Goal: Use online tool/utility

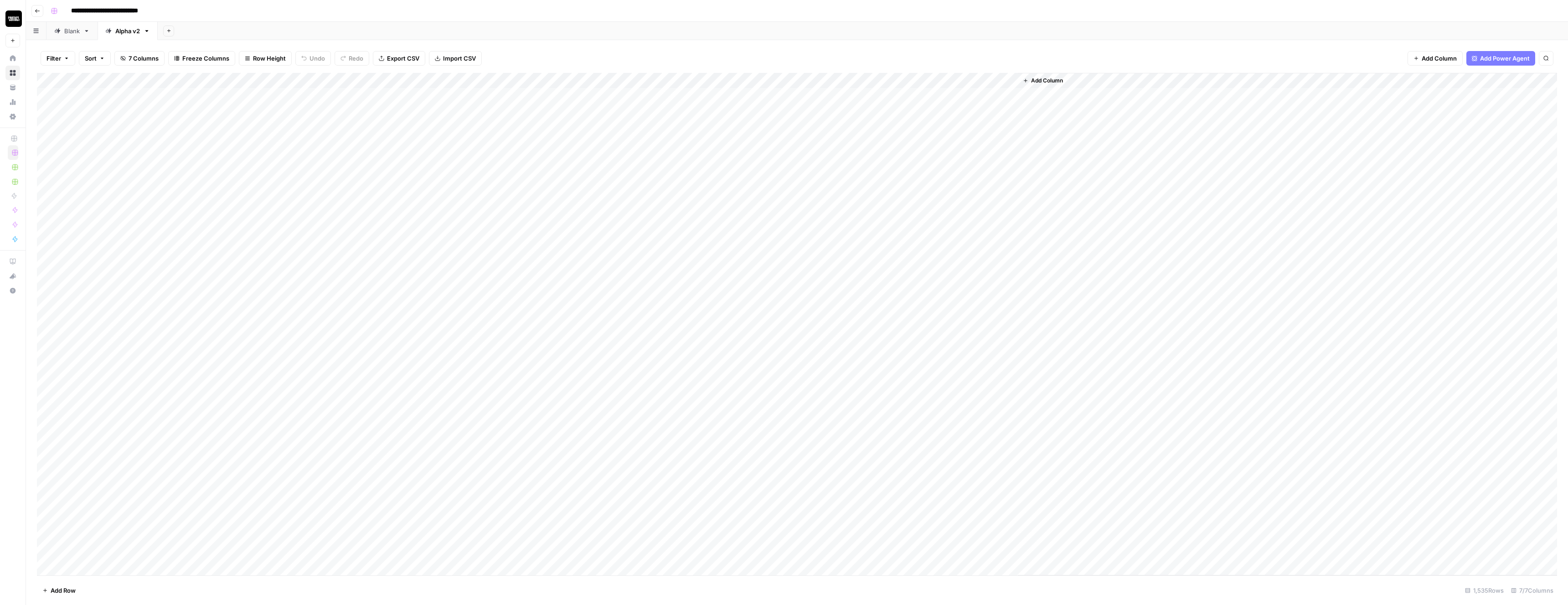
click at [640, 135] on div "Add Column" at bounding box center [797, 324] width 1520 height 503
click at [639, 135] on div "Add Column" at bounding box center [797, 324] width 1520 height 503
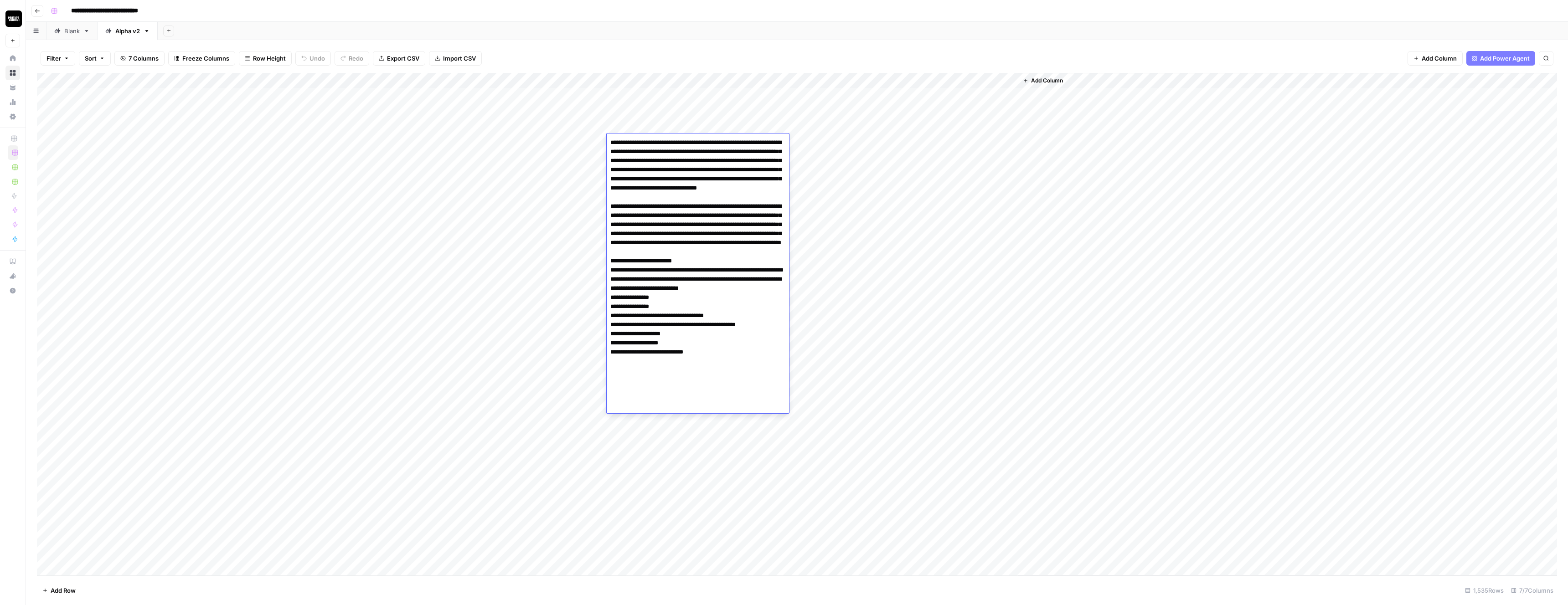
click at [649, 188] on textarea at bounding box center [698, 275] width 183 height 277
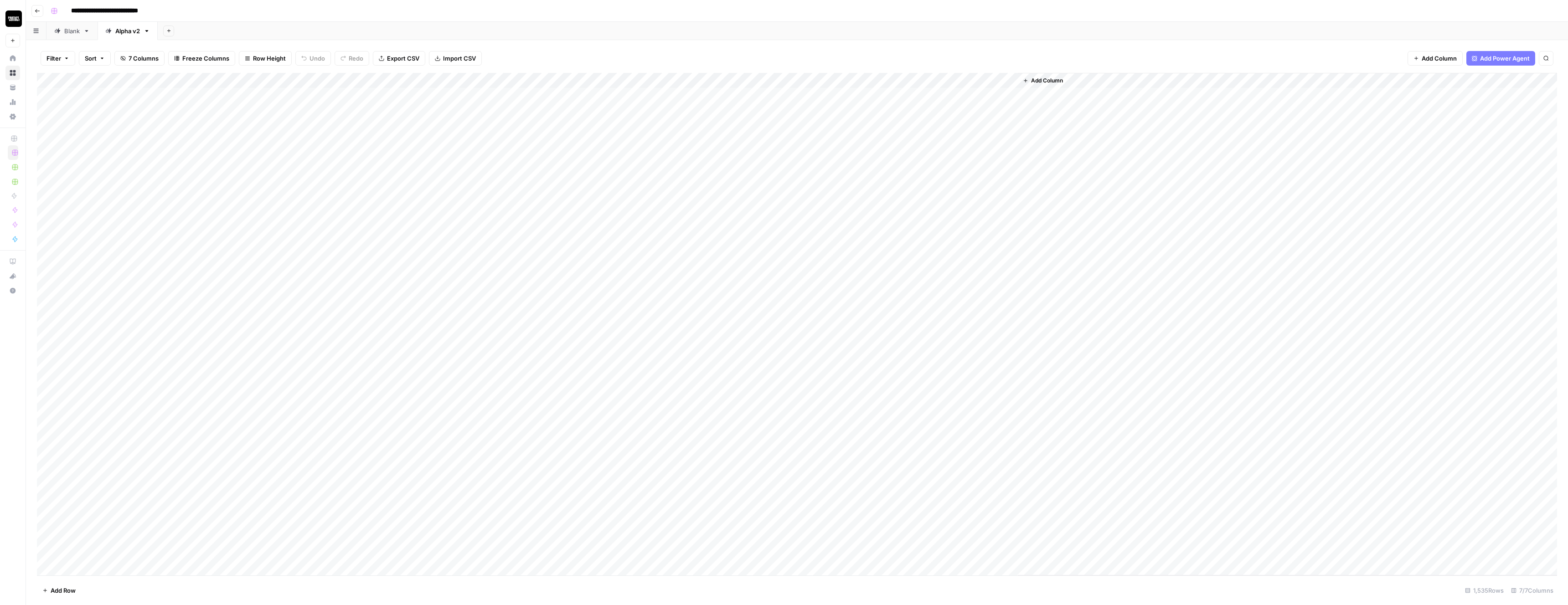
click at [578, 61] on div "Filter Sort 7 Columns Freeze Columns Row Height Undo Redo Export CSV Import CSV…" at bounding box center [797, 58] width 1520 height 29
click at [600, 83] on div "Add Column" at bounding box center [797, 324] width 1520 height 503
click at [624, 133] on span "Remaining Rows" at bounding box center [632, 134] width 57 height 9
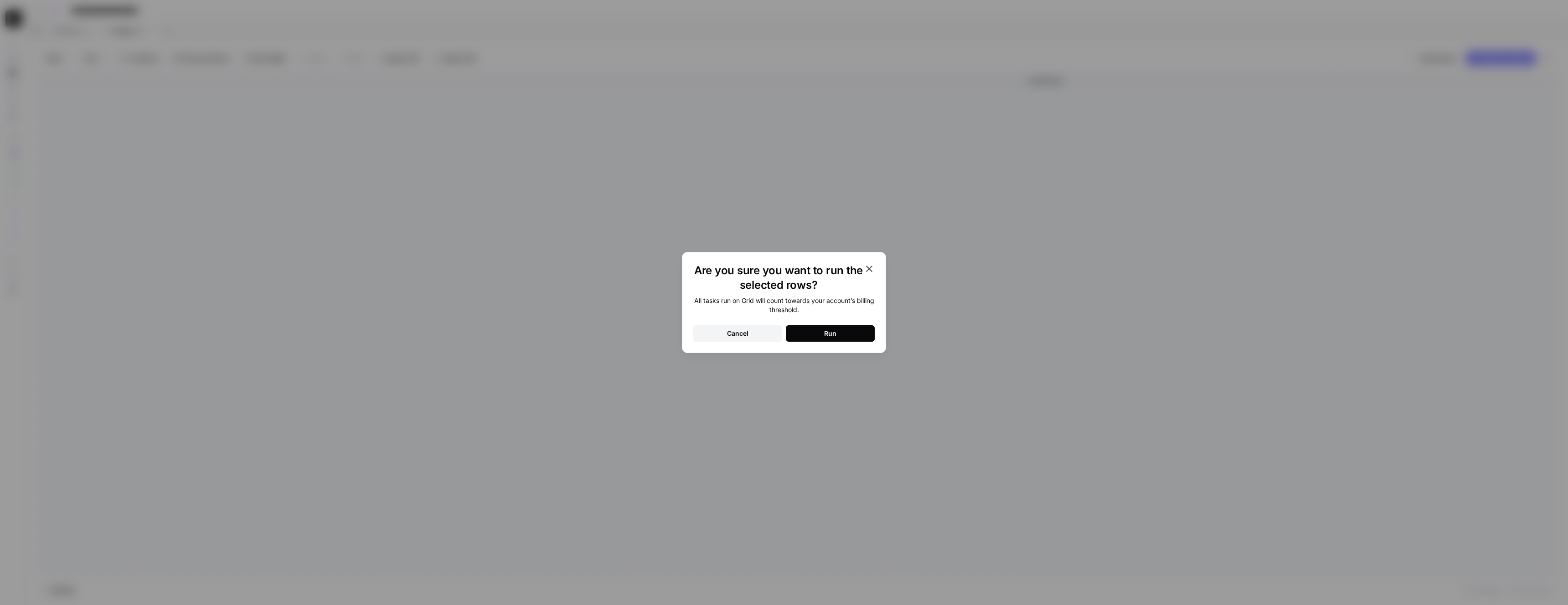
click at [807, 335] on button "Run" at bounding box center [830, 334] width 89 height 16
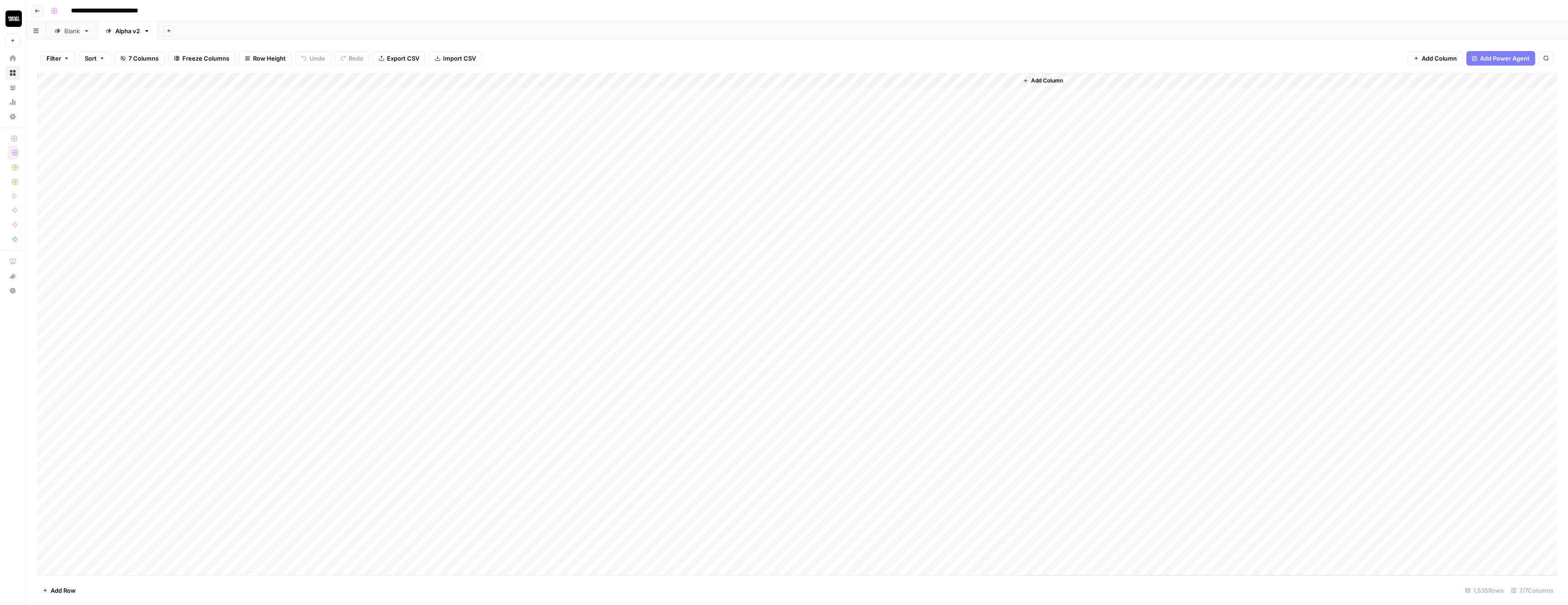
click at [644, 172] on div "Add Column" at bounding box center [797, 324] width 1520 height 503
click at [579, 175] on div "Add Column" at bounding box center [797, 324] width 1520 height 503
click at [574, 173] on div "Add Column" at bounding box center [797, 324] width 1520 height 503
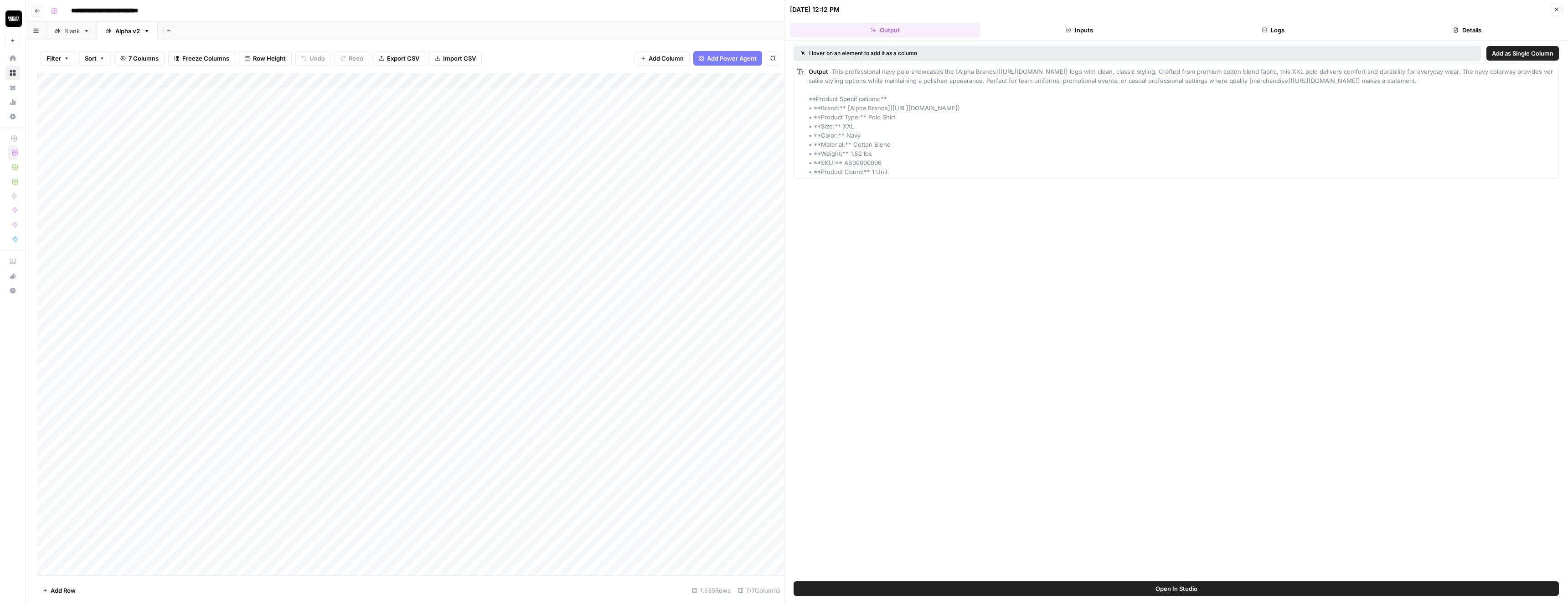
click at [600, 81] on div "Add Column" at bounding box center [410, 324] width 747 height 503
click at [618, 101] on span "All Rows" at bounding box center [632, 102] width 57 height 9
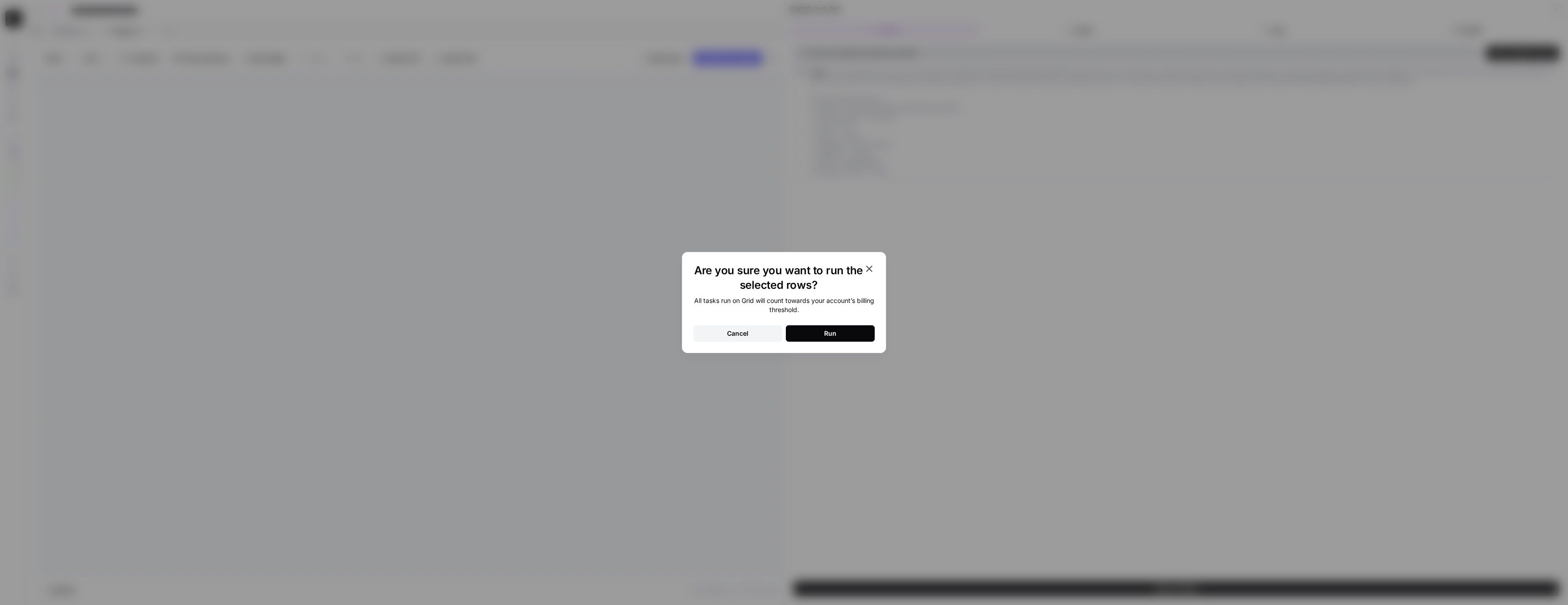
click at [822, 341] on button "Run" at bounding box center [830, 334] width 89 height 16
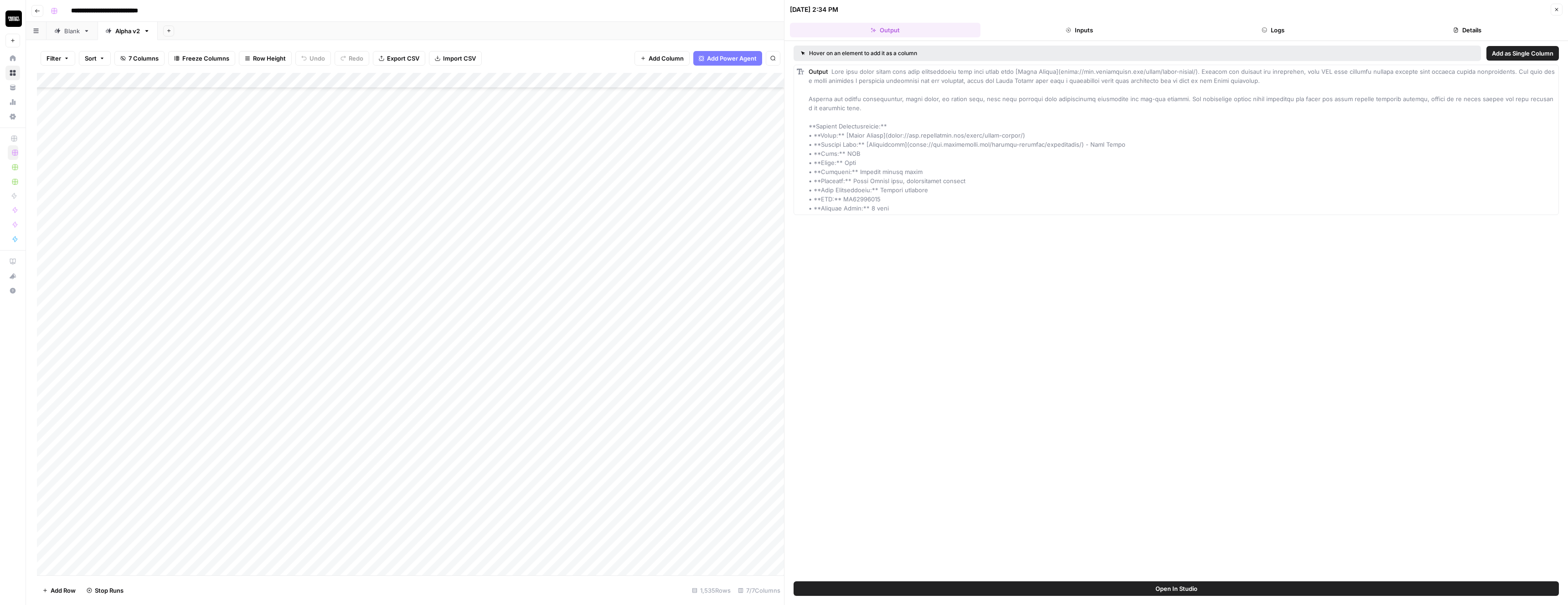
scroll to position [2481, 0]
click at [627, 420] on div "Add Column" at bounding box center [410, 324] width 747 height 503
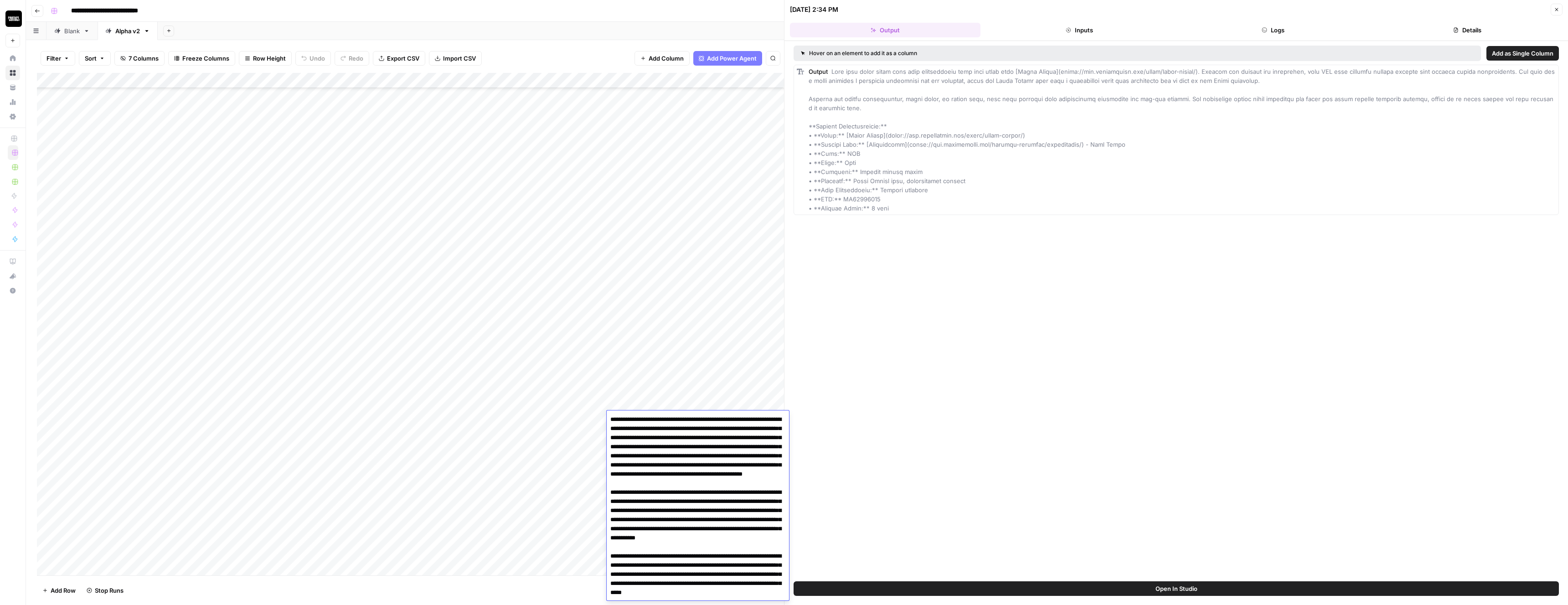
scroll to position [226, 0]
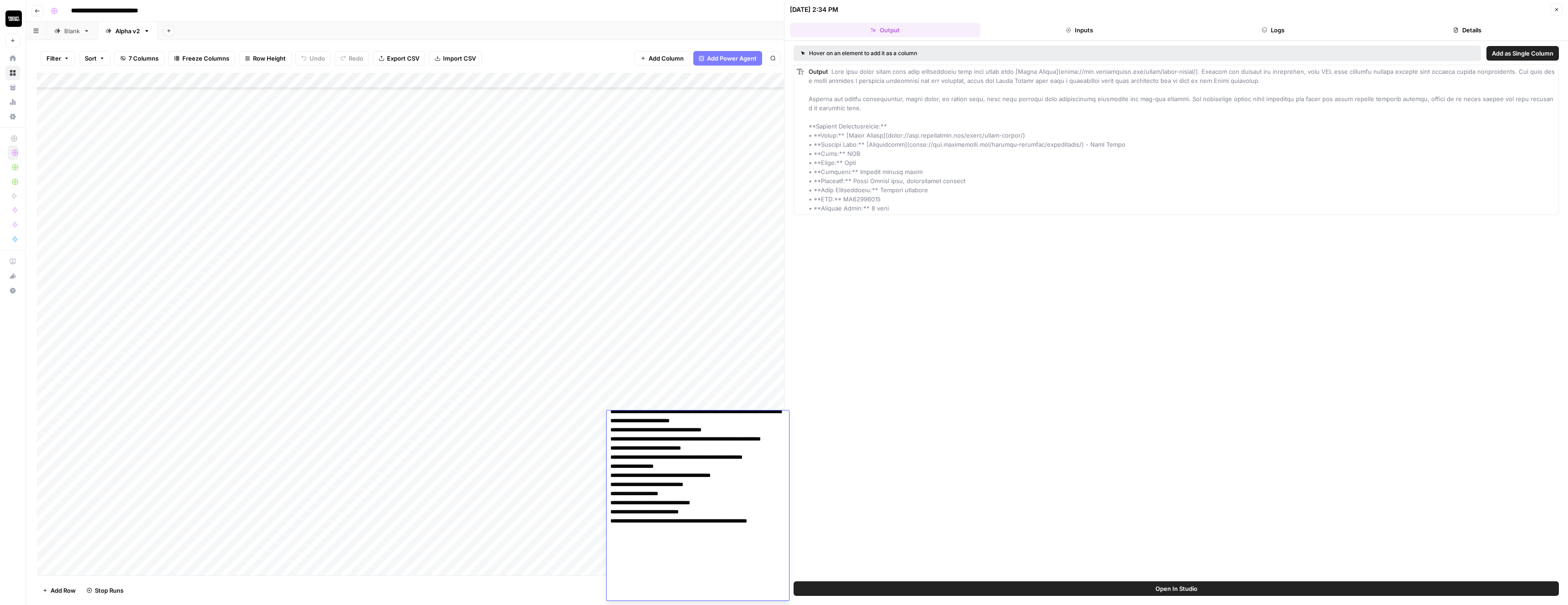
click at [483, 404] on div "Add Column" at bounding box center [410, 324] width 747 height 503
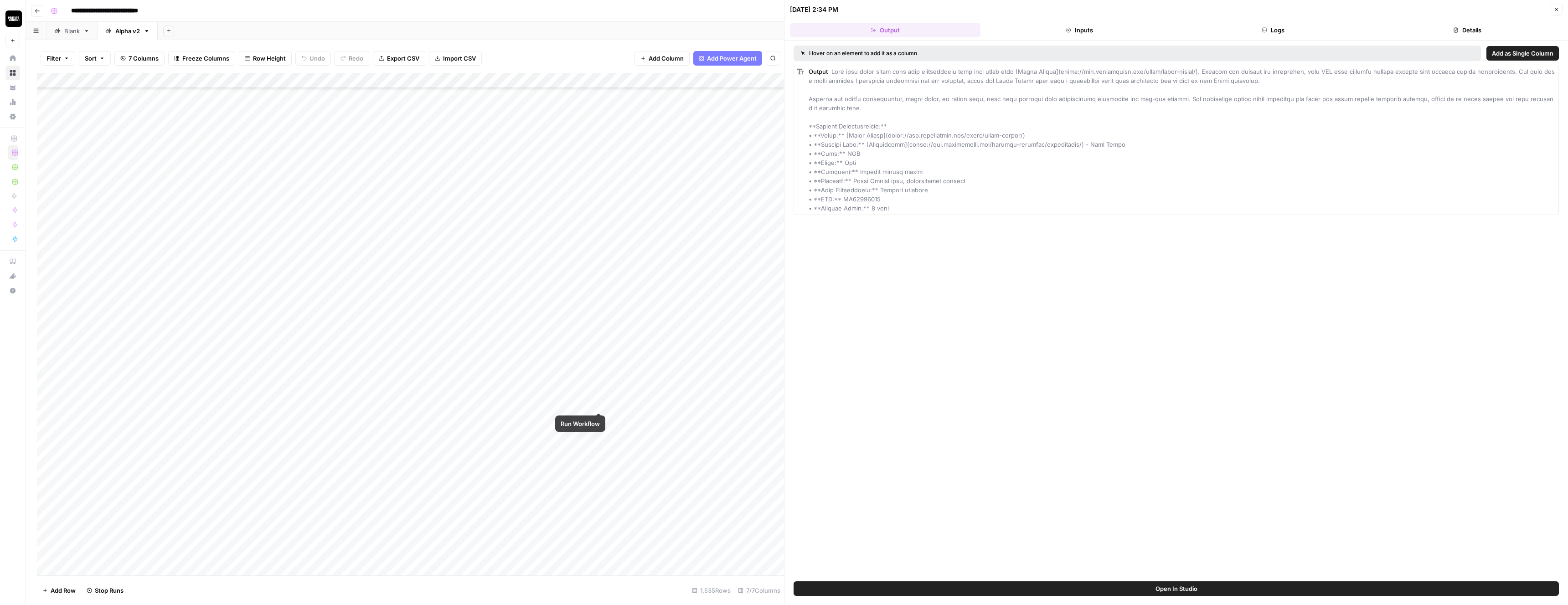
click at [612, 401] on div "Add Column" at bounding box center [410, 324] width 747 height 503
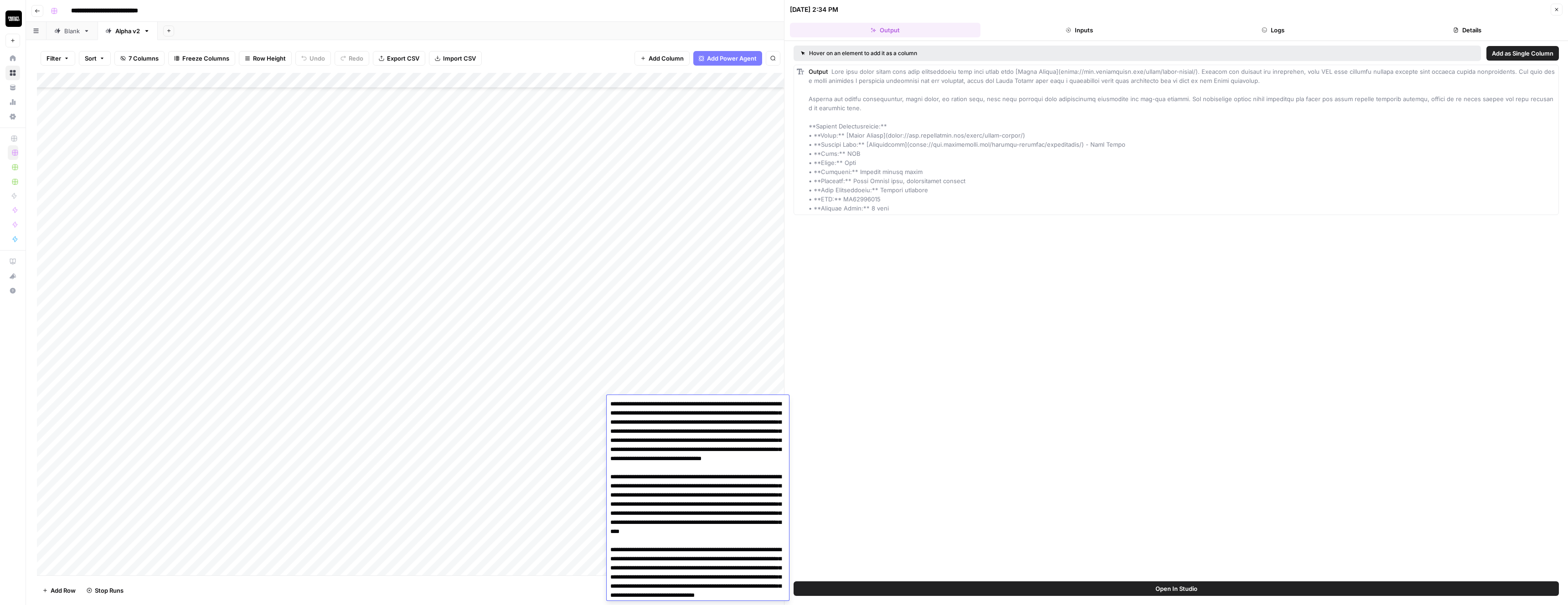
scroll to position [229, 0]
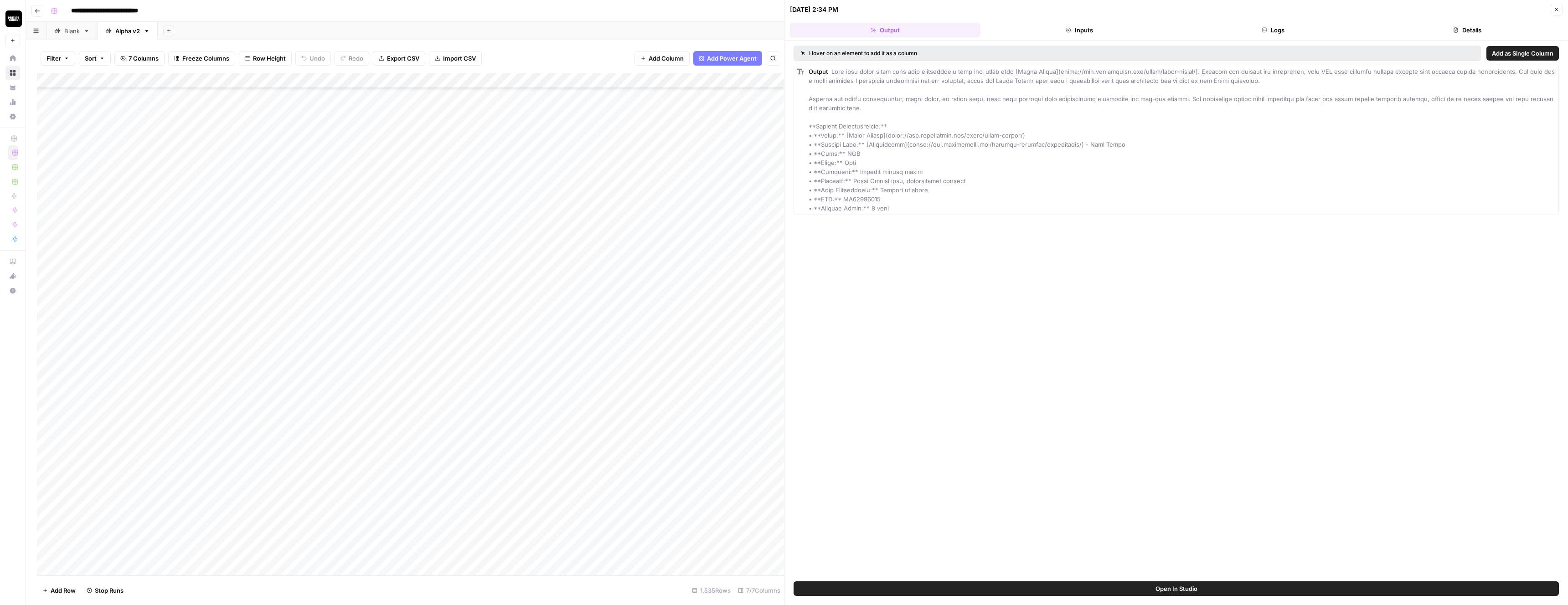
click at [866, 416] on div "Hover on an element to add it as a column Add as Single Column Output" at bounding box center [1176, 311] width 783 height 540
